Goal: Information Seeking & Learning: Find specific fact

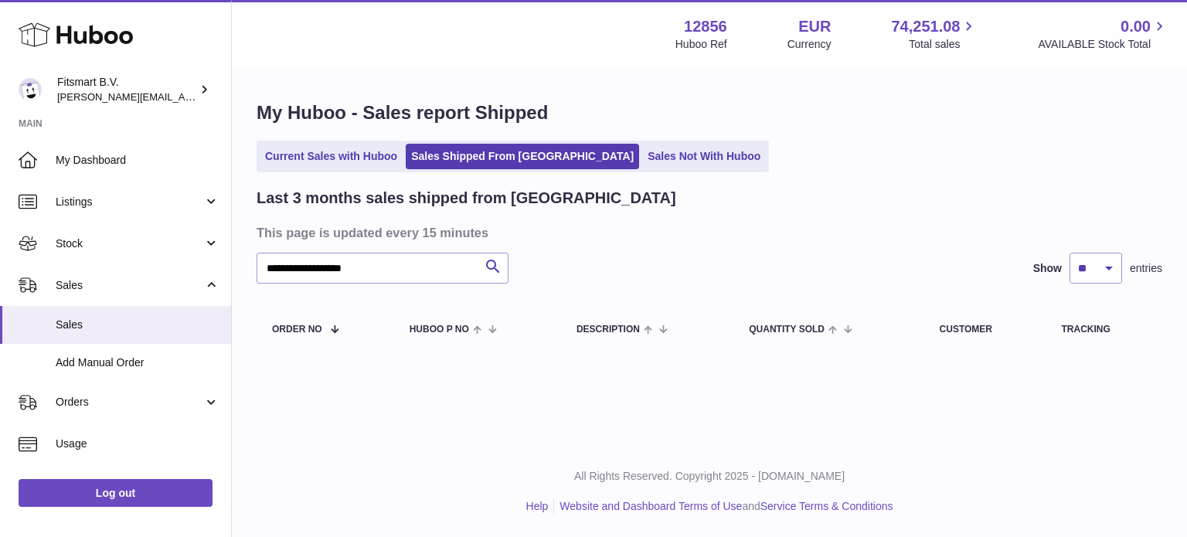
click at [97, 39] on icon at bounding box center [76, 34] width 114 height 31
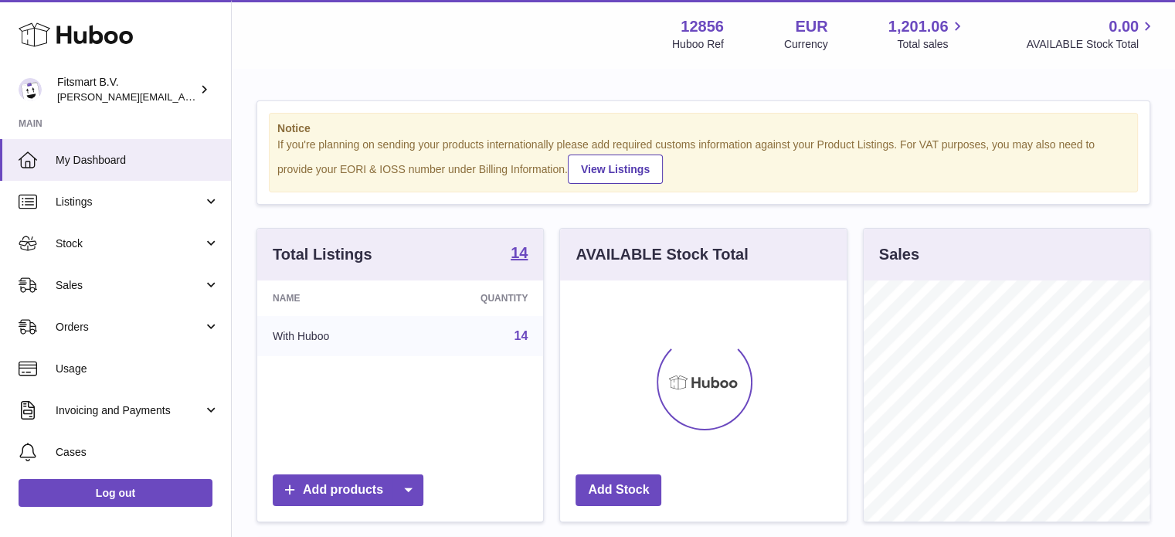
scroll to position [241, 287]
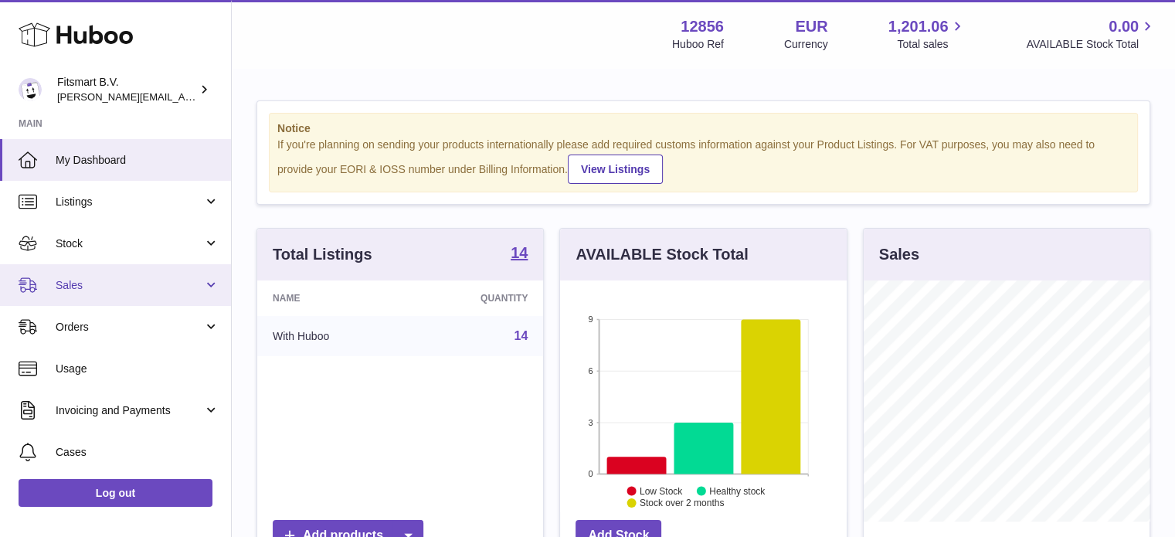
drag, startPoint x: 127, startPoint y: 281, endPoint x: 127, endPoint y: 292, distance: 10.8
click at [127, 282] on span "Sales" at bounding box center [130, 285] width 148 height 15
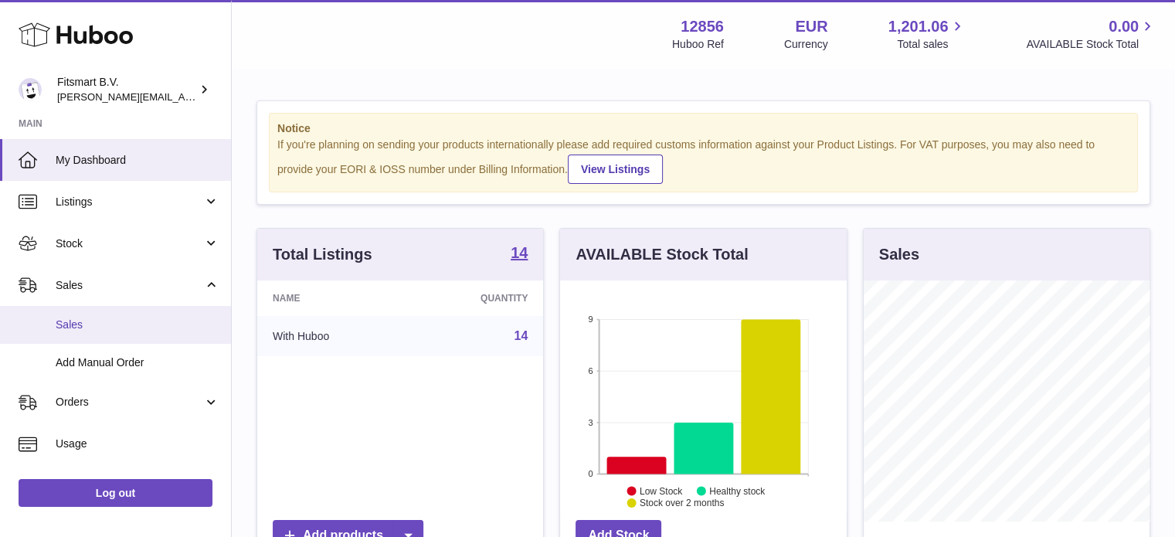
click at [131, 312] on link "Sales" at bounding box center [115, 325] width 231 height 38
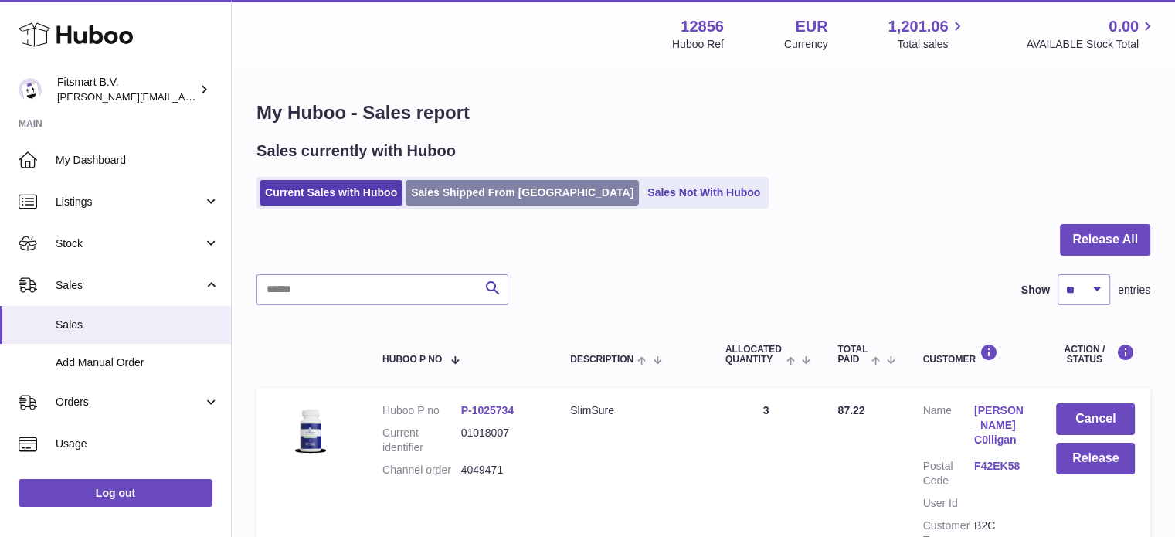
click at [469, 200] on link "Sales Shipped From [GEOGRAPHIC_DATA]" at bounding box center [522, 192] width 233 height 25
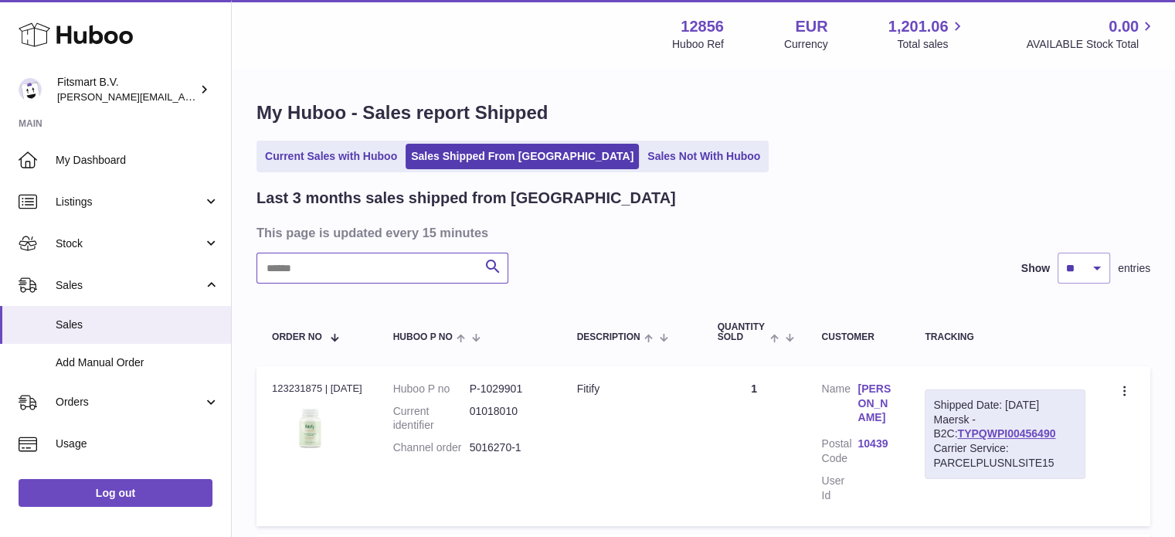
click at [381, 270] on input "text" at bounding box center [382, 268] width 252 height 31
paste input "*******"
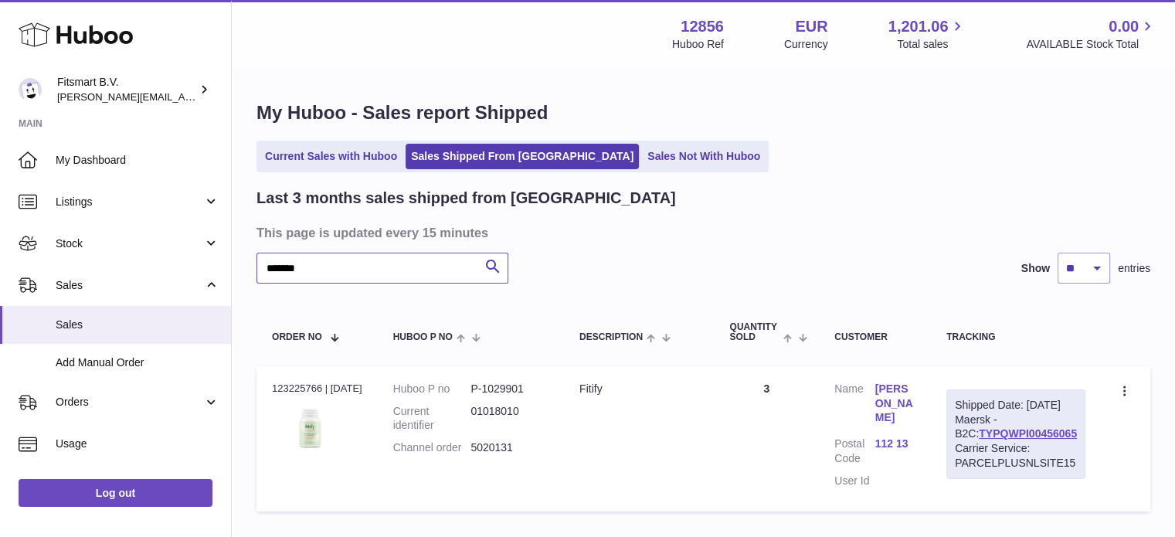
type input "*******"
click at [894, 389] on link "Cristina Olsson" at bounding box center [895, 404] width 40 height 44
drag, startPoint x: 623, startPoint y: 441, endPoint x: 474, endPoint y: 453, distance: 148.8
click at [474, 453] on tr "Order no 123225766 | 21st Aug Huboo P no P-1029901 Current identifier 01018010 …" at bounding box center [703, 438] width 894 height 145
click at [572, 466] on td "Description Fitify" at bounding box center [639, 438] width 150 height 145
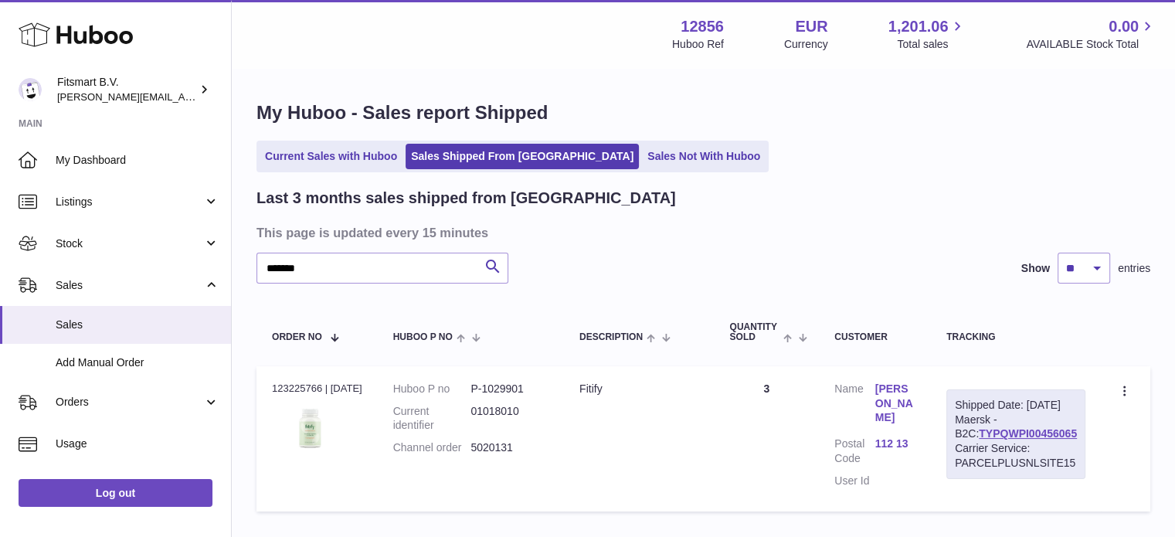
drag, startPoint x: 532, startPoint y: 449, endPoint x: 477, endPoint y: 454, distance: 55.9
click at [477, 454] on dl "Huboo P no P-1029901 Current identifier 01018010 Channel order 5020131" at bounding box center [470, 423] width 155 height 82
copy dl "5020131"
